Goal: Navigation & Orientation: Find specific page/section

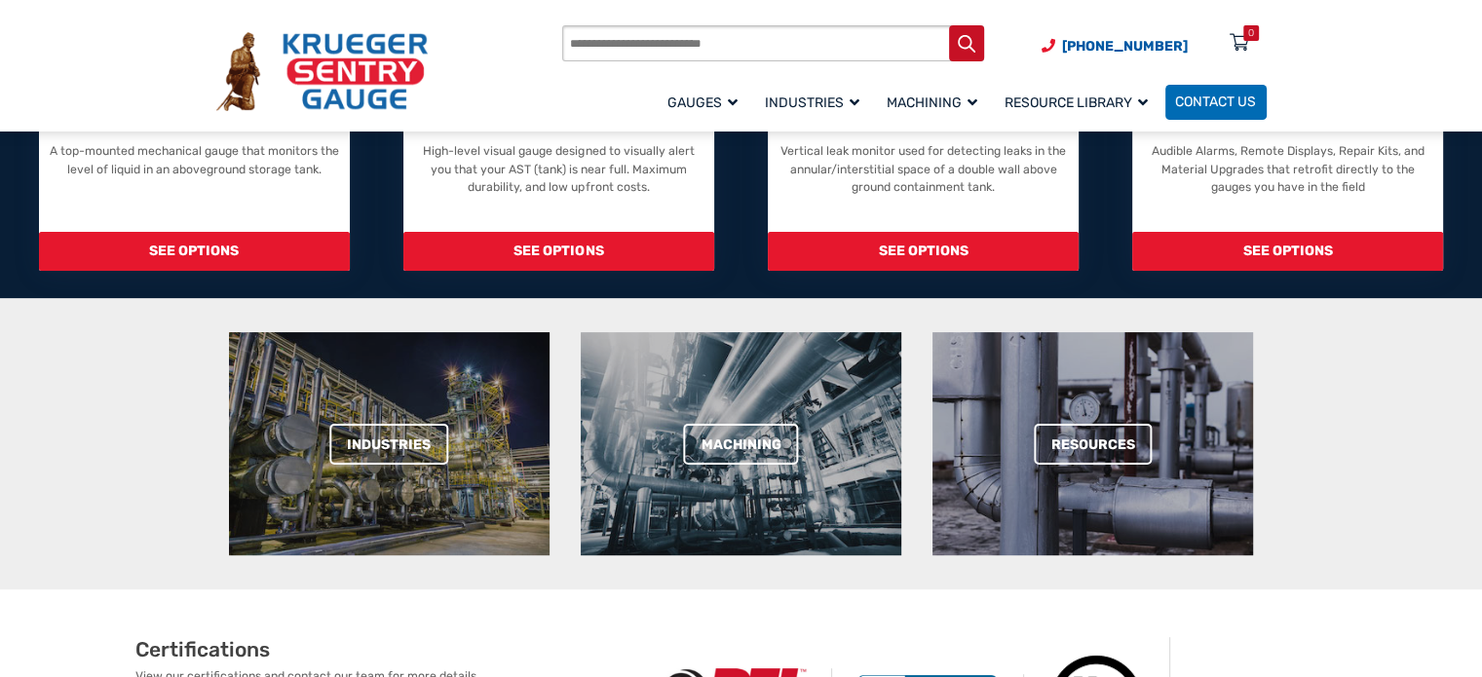
scroll to position [390, 0]
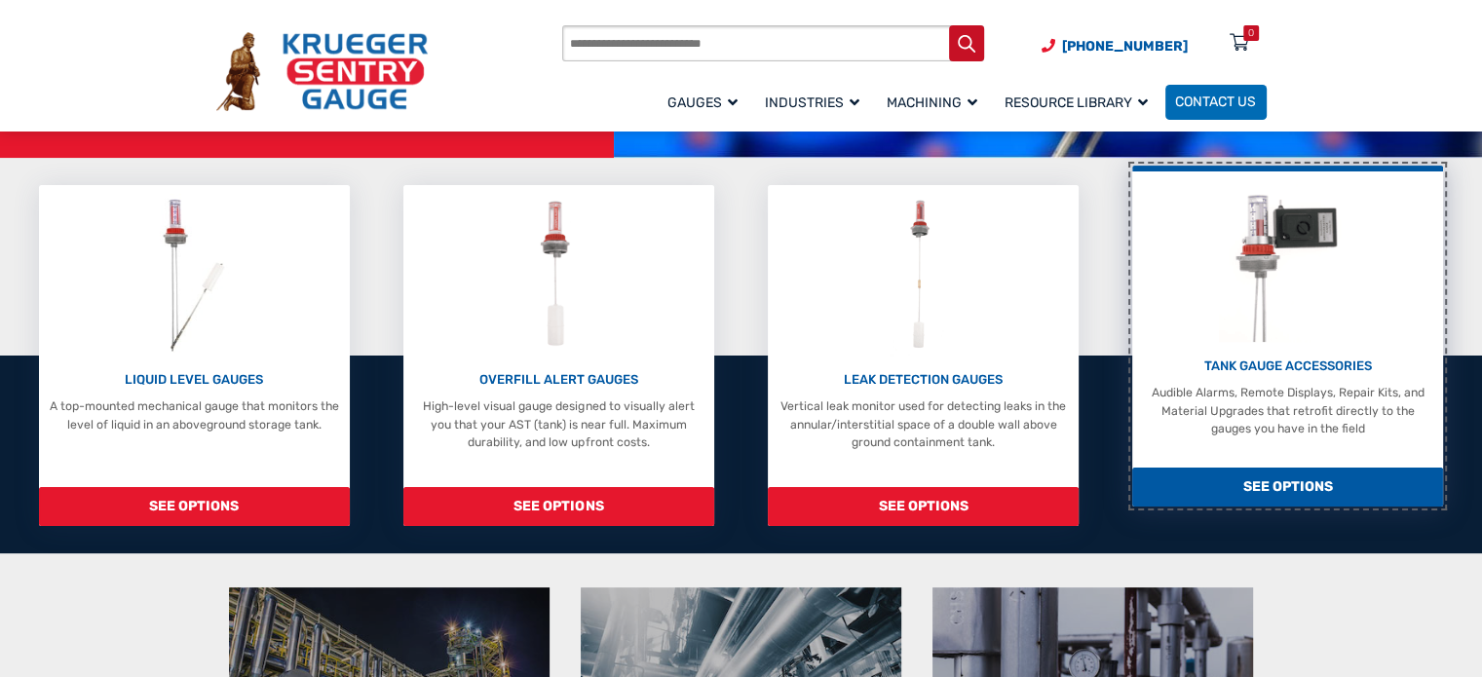
click at [1144, 468] on span "SEE OPTIONS" at bounding box center [1287, 488] width 311 height 40
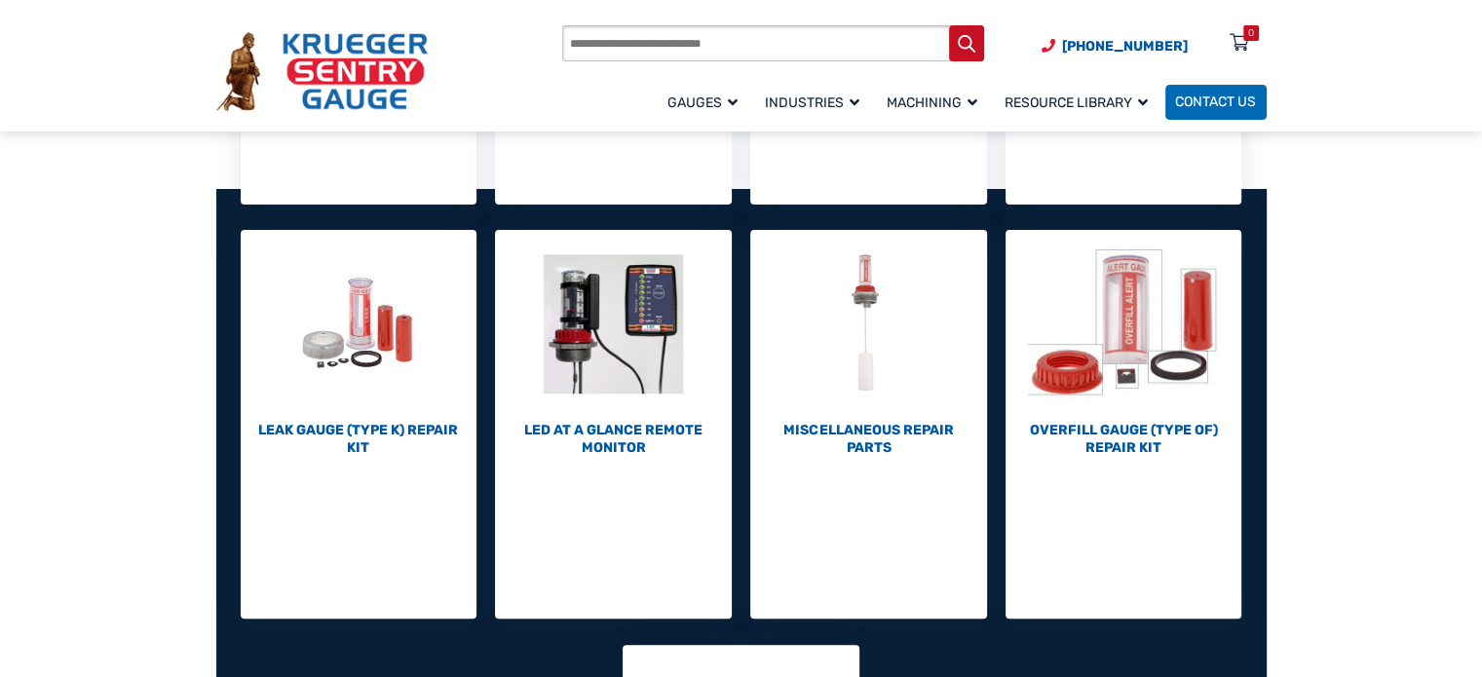
scroll to position [610, 0]
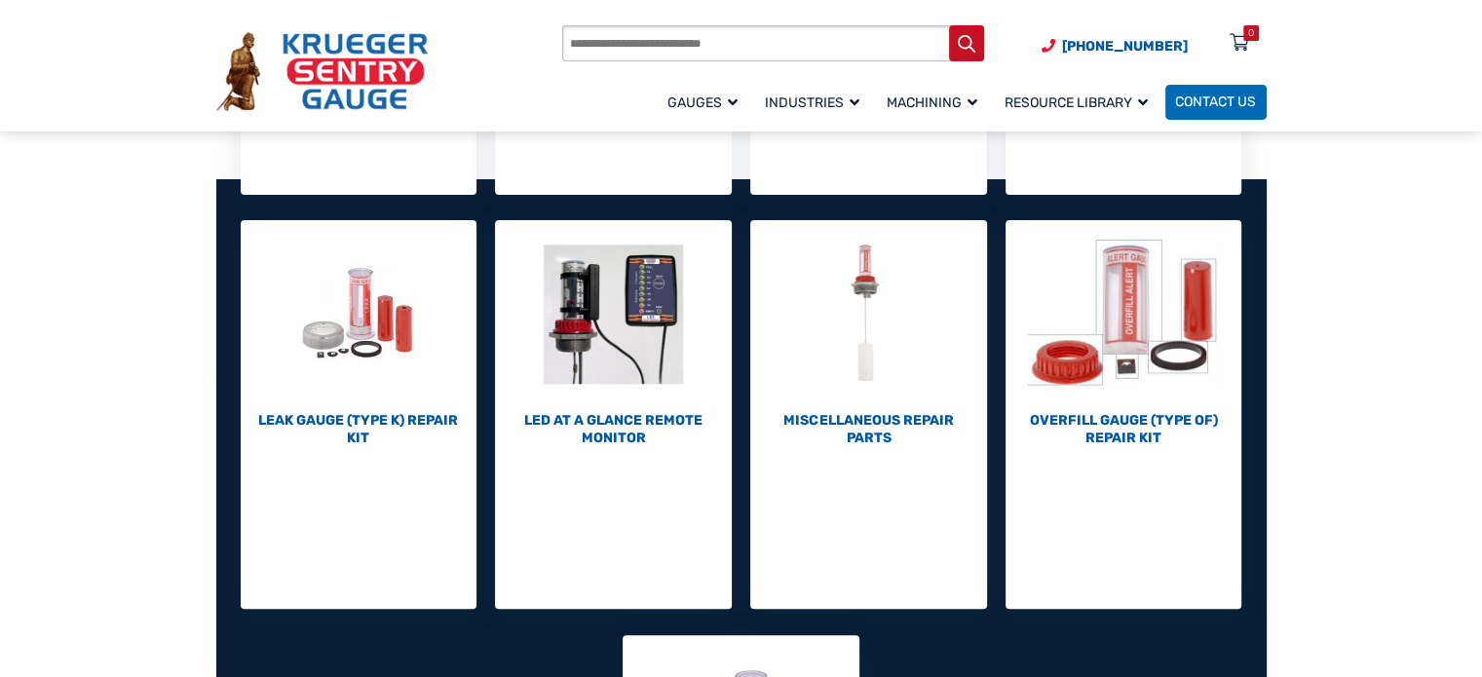
click at [110, 573] on section "Tank Gauge Accessories & Repair Parts Options, accessories, and repair parts fo…" at bounding box center [741, 369] width 1482 height 1491
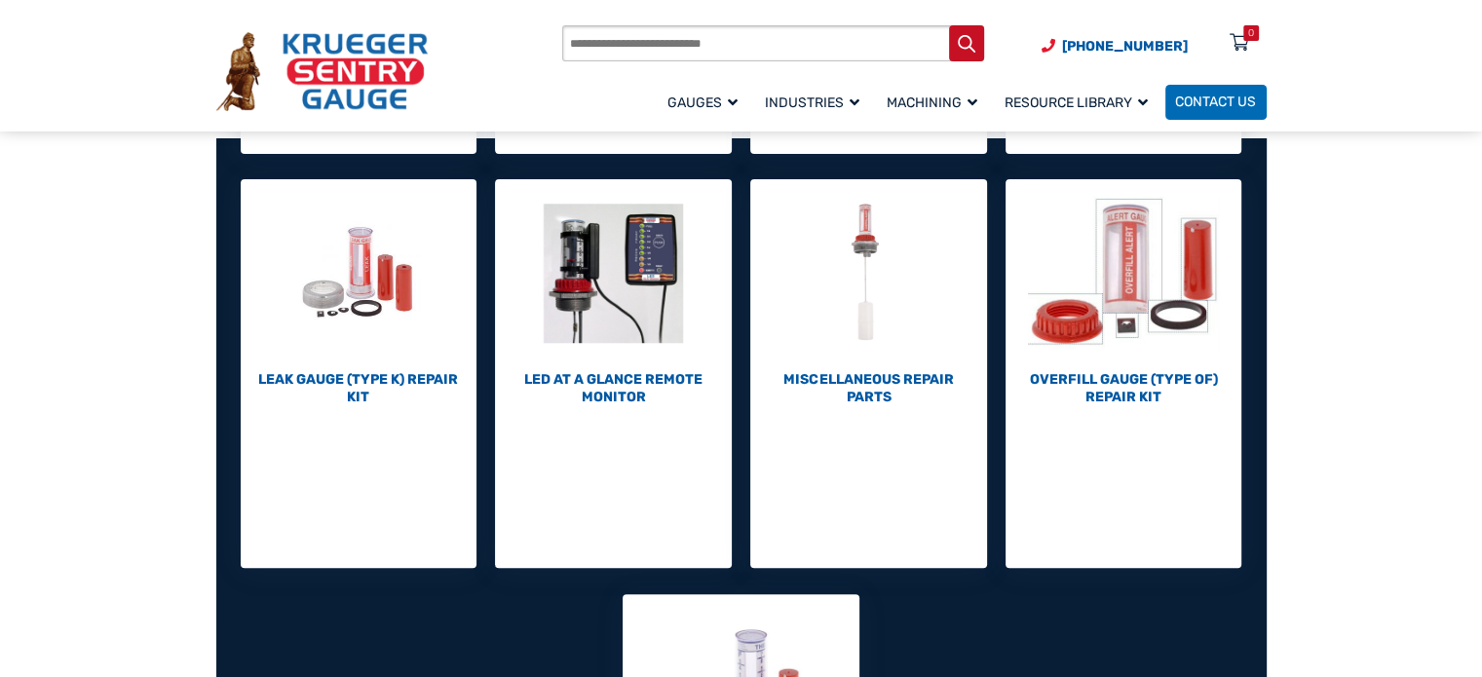
scroll to position [650, 0]
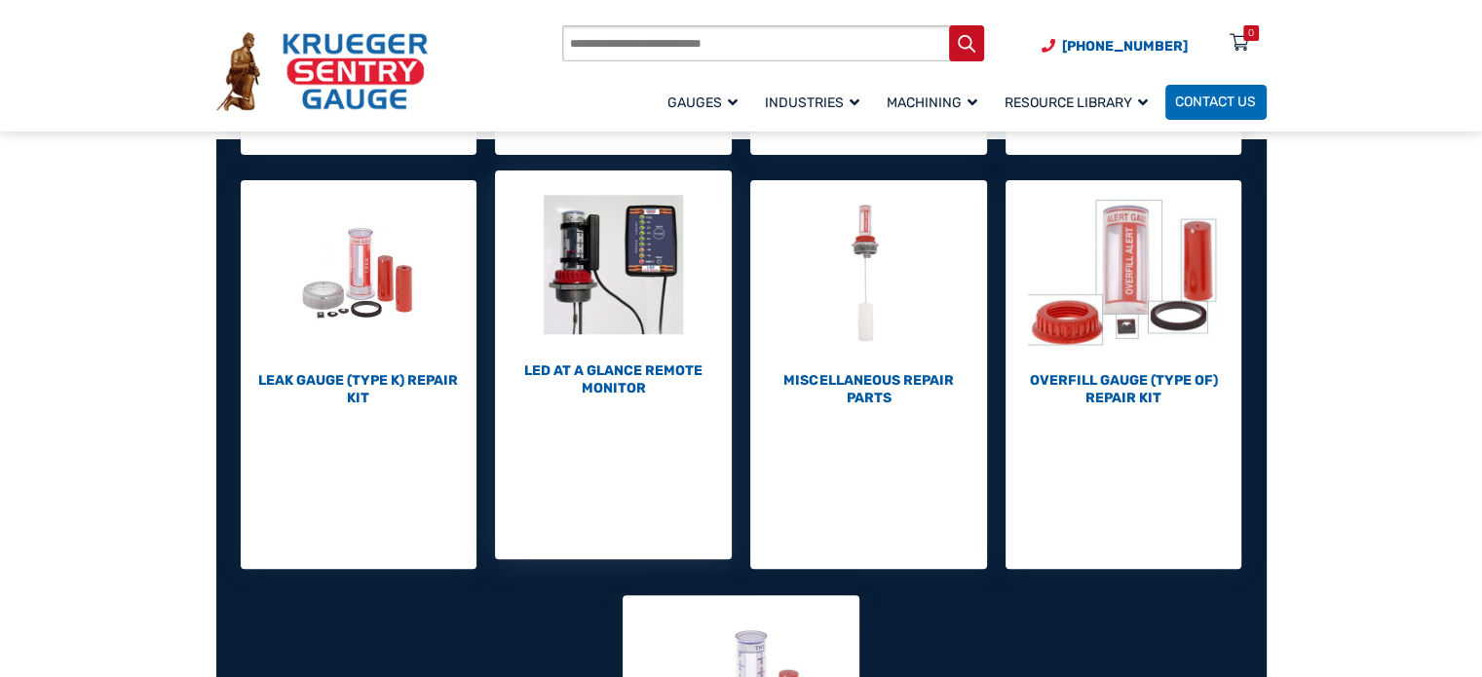
click at [592, 280] on img "Visit product category LED At A Glance Remote Monitor" at bounding box center [613, 265] width 237 height 188
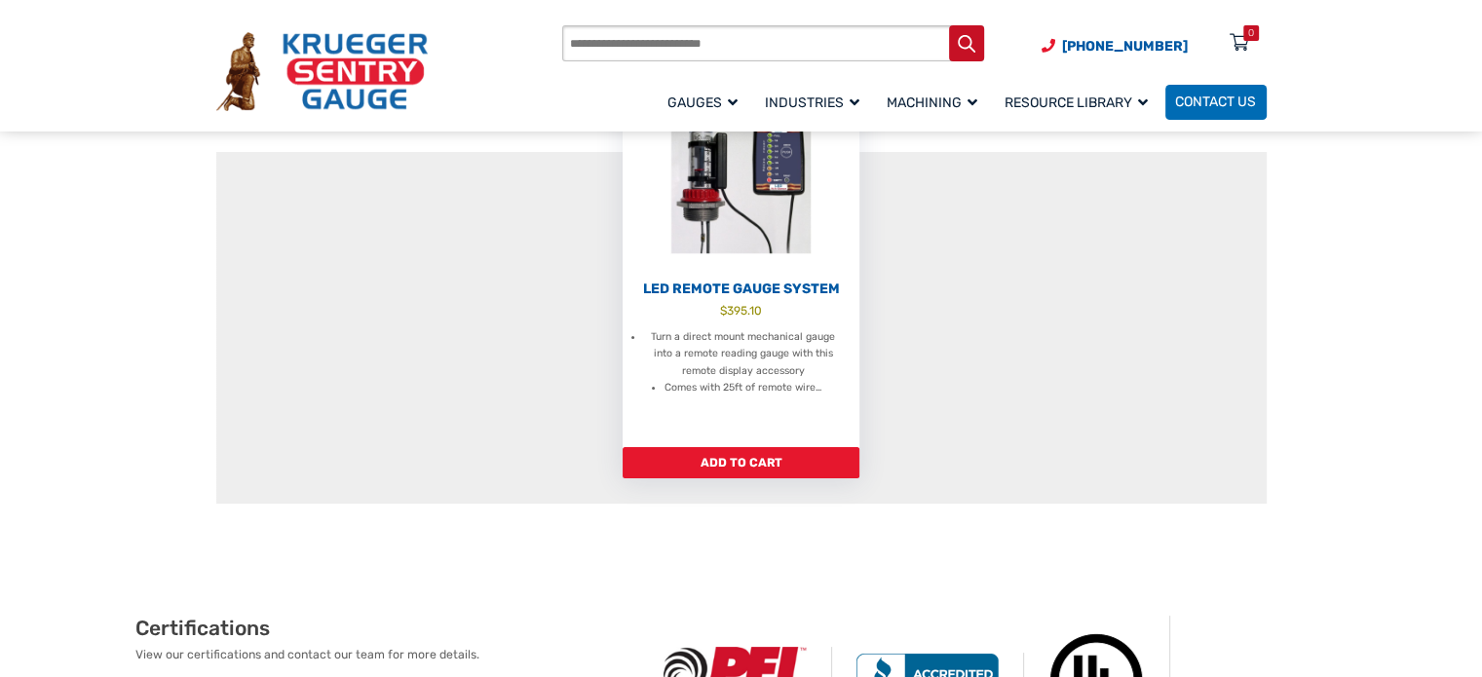
scroll to position [246, 0]
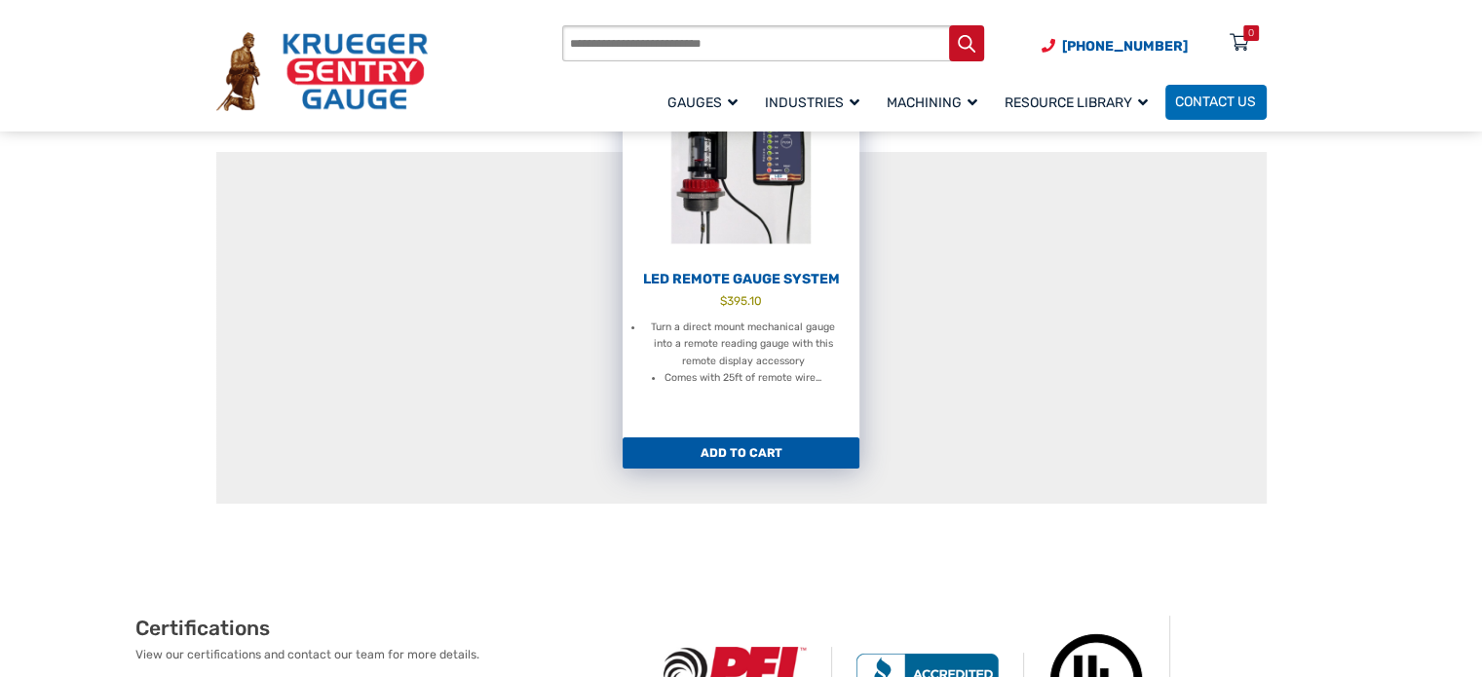
click at [749, 356] on li "Turn a direct mount mechanical gauge into a remote reading gauge with this remo…" at bounding box center [743, 344] width 198 height 51
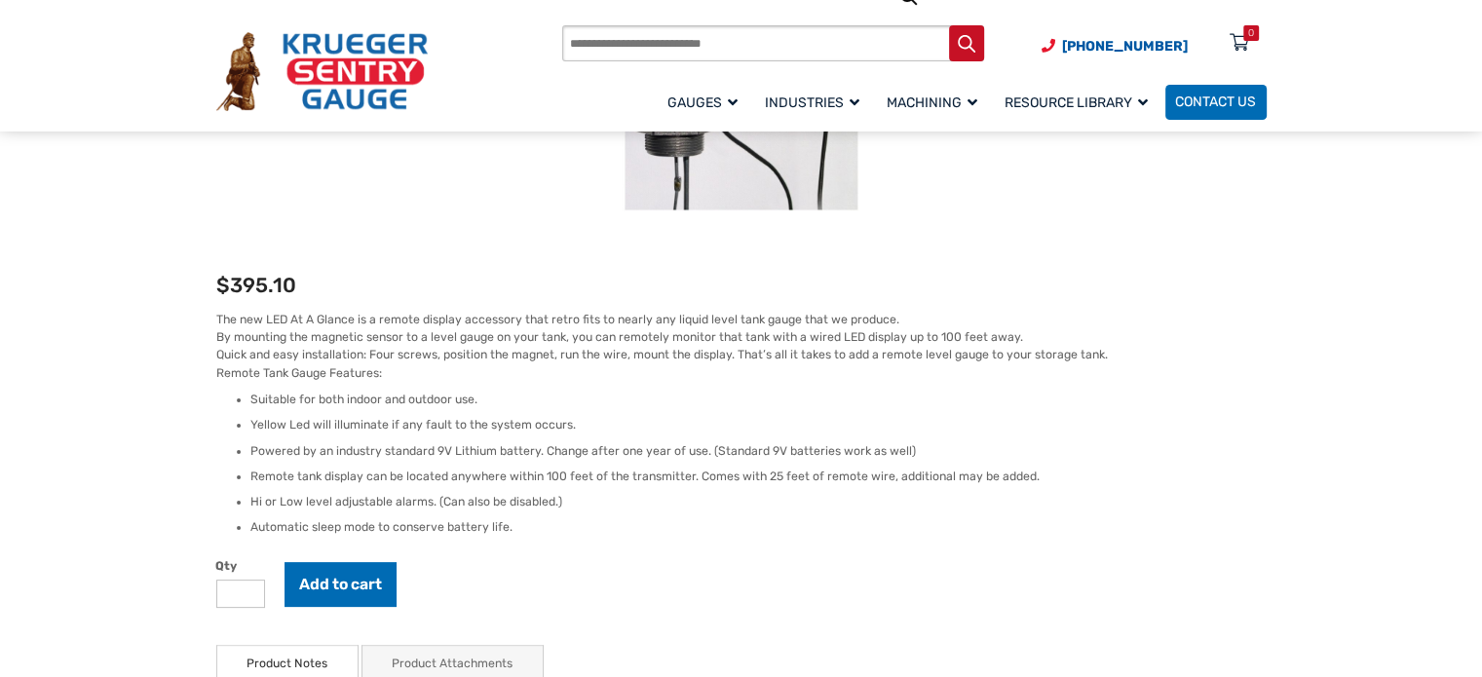
scroll to position [362, 0]
click at [332, 89] on img at bounding box center [321, 71] width 211 height 78
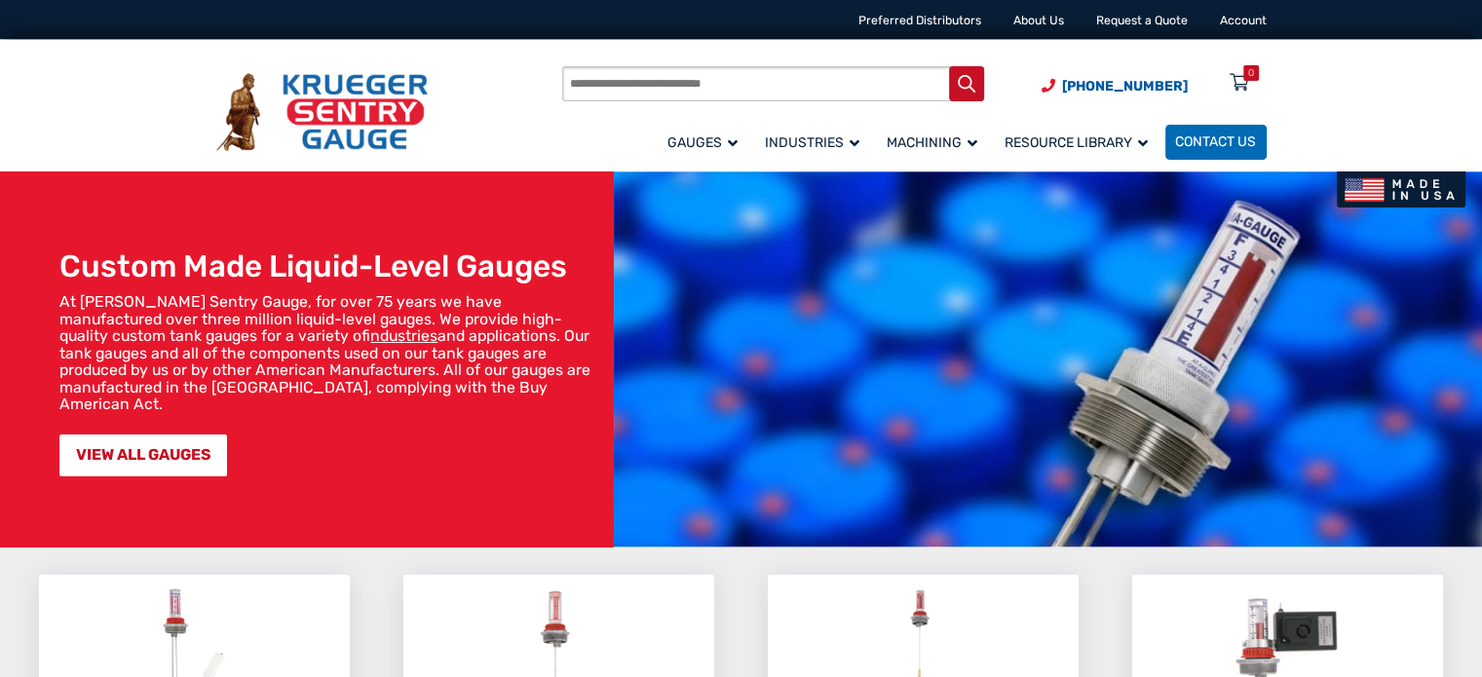
click at [465, 58] on div "Products search [PHONE_NUMBER] Menu 0 Menu Account [GEOGRAPHIC_DATA] Liquid Lev…" at bounding box center [741, 107] width 1091 height 134
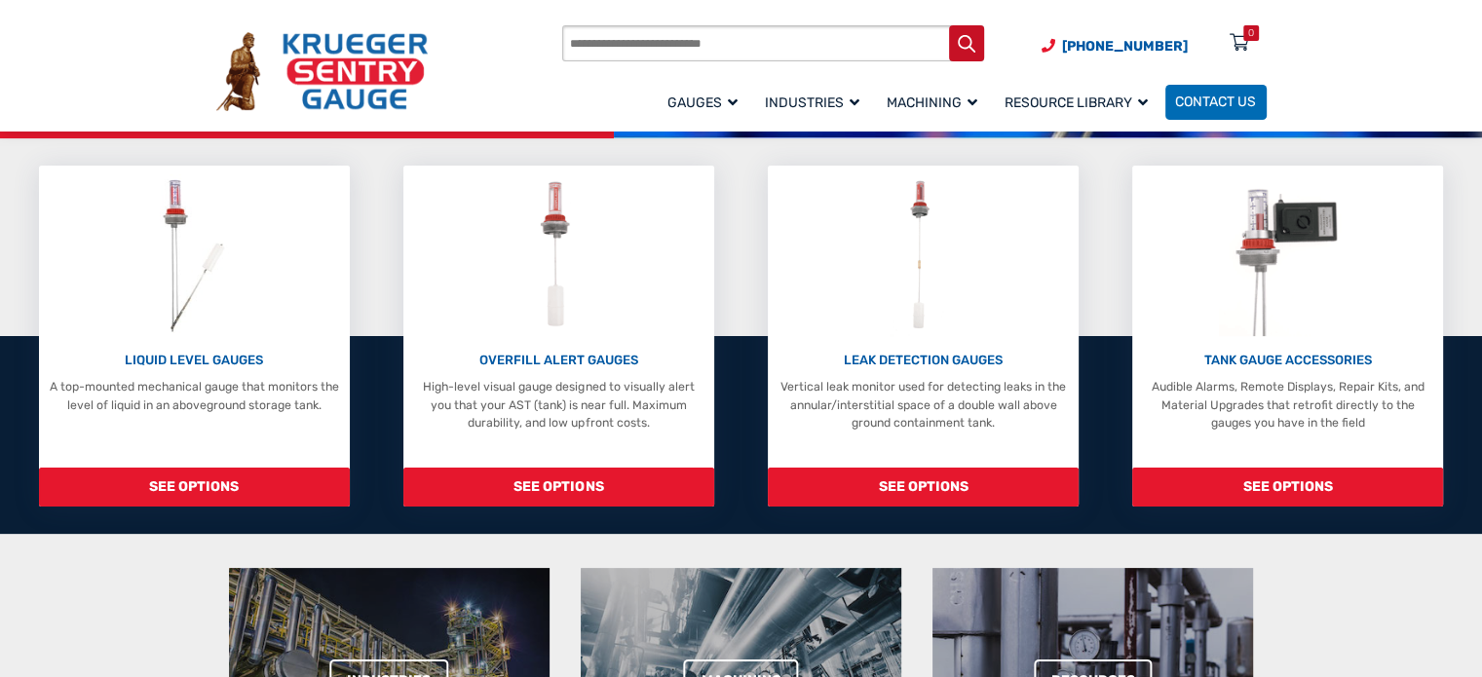
scroll to position [338, 0]
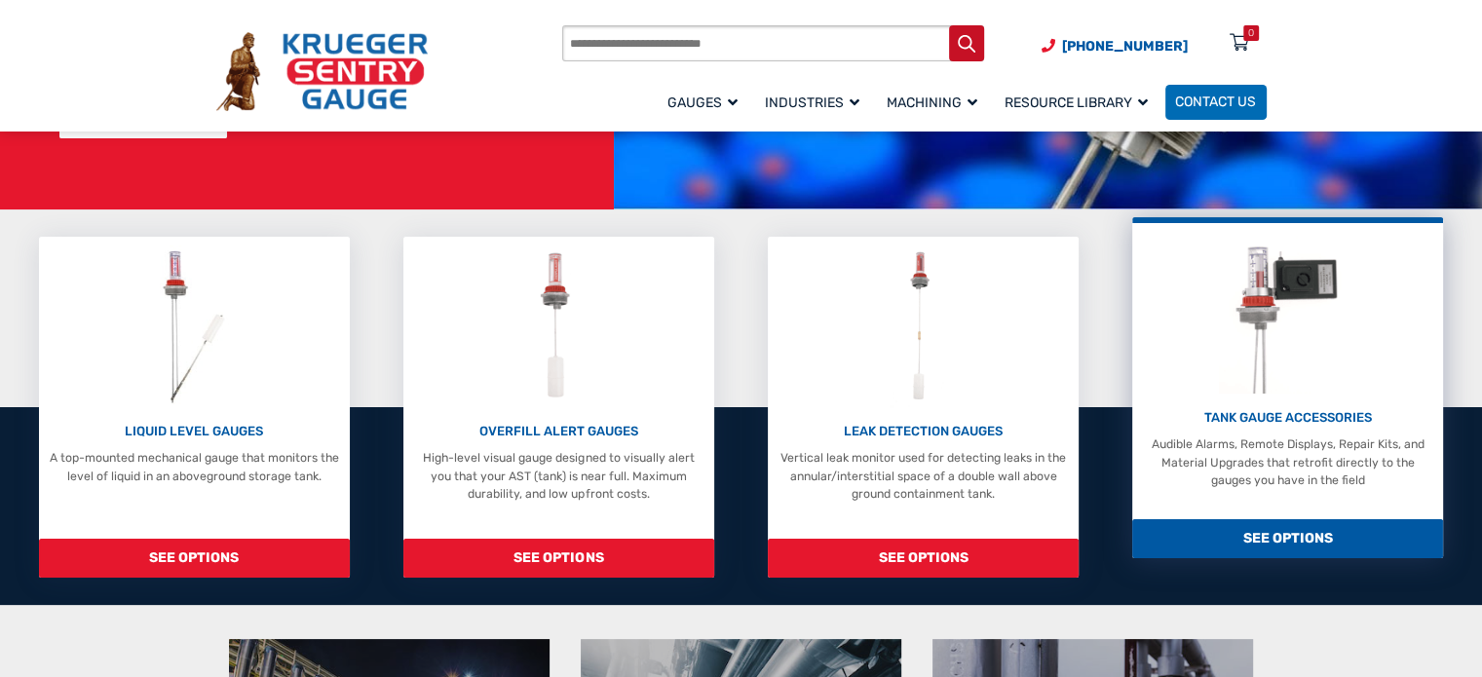
click at [1224, 303] on img at bounding box center [1287, 313] width 137 height 162
